Goal: Find specific page/section: Find specific page/section

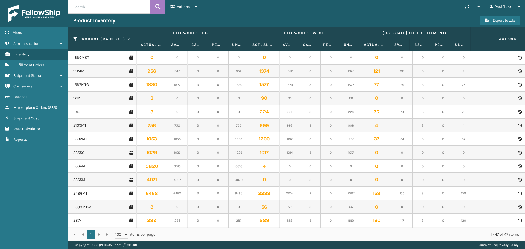
scroll to position [462, 0]
click at [31, 64] on span "Fulfillment Orders" at bounding box center [28, 65] width 31 height 5
